Goal: Use online tool/utility

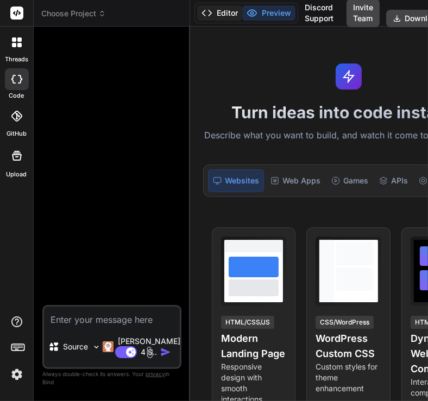
click at [212, 15] on button "Editor" at bounding box center [219, 12] width 45 height 15
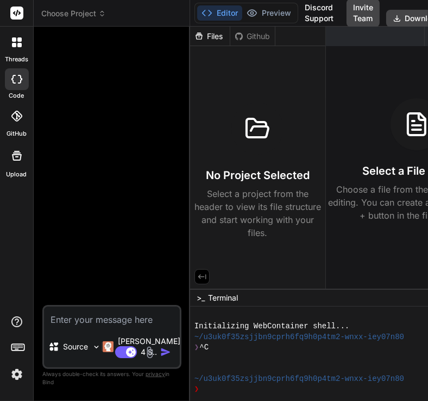
click at [77, 17] on span "Choose Project" at bounding box center [73, 13] width 65 height 11
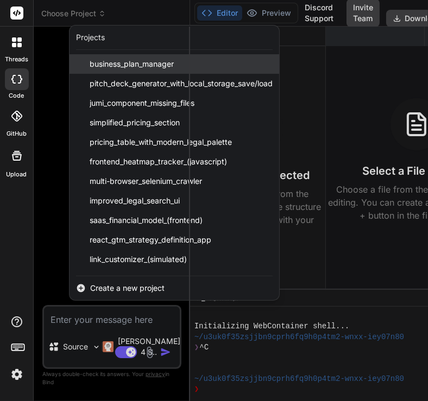
click at [101, 65] on span "business_plan_manager" at bounding box center [132, 64] width 84 height 11
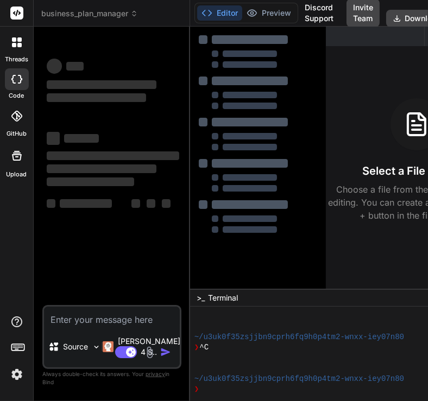
scroll to position [42, 0]
click at [20, 379] on img at bounding box center [17, 375] width 18 height 18
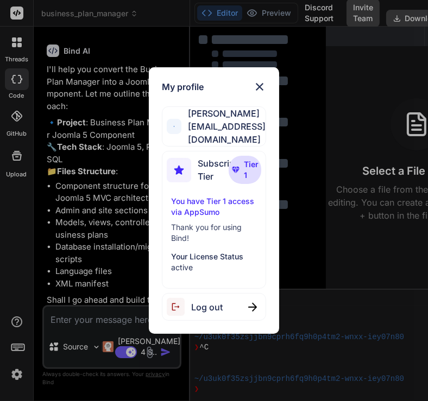
type textarea "x"
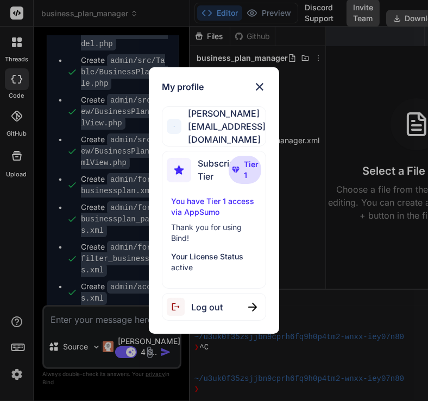
scroll to position [900, 0]
click at [107, 223] on div "My profile [PERSON_NAME] [PERSON_NAME][EMAIL_ADDRESS][DOMAIN_NAME] Subscription…" at bounding box center [214, 200] width 428 height 401
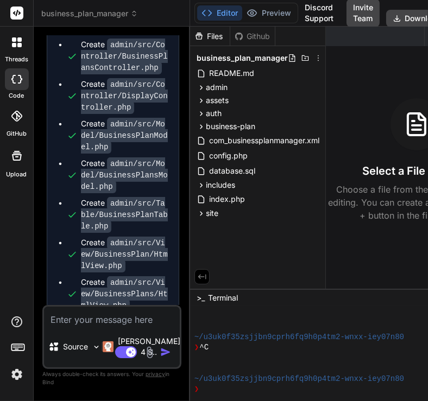
scroll to position [760, 0]
